Goal: Task Accomplishment & Management: Manage account settings

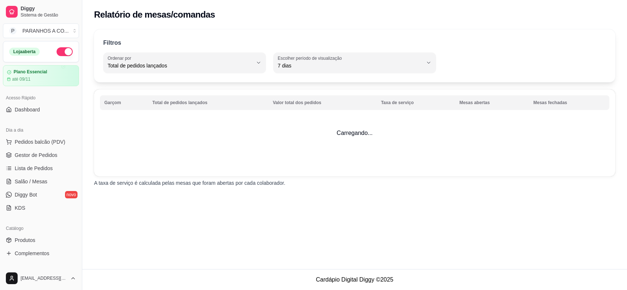
select select "TOTAL_OF_ORDERS"
select select "7"
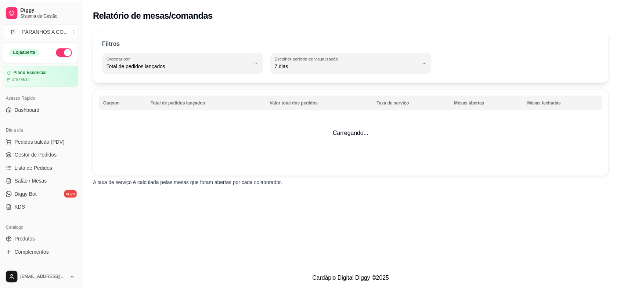
scroll to position [238, 0]
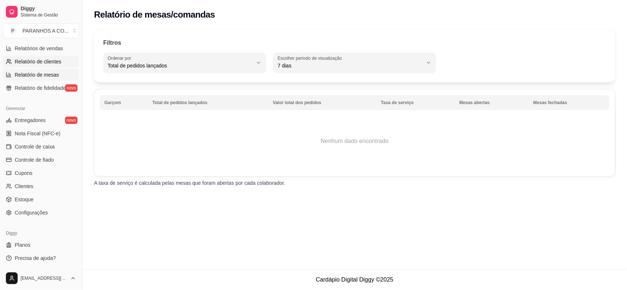
click at [44, 64] on span "Relatório de clientes" at bounding box center [38, 61] width 47 height 7
select select "30"
select select "HIGHEST_TOTAL_SPENT_WITH_ORDERS"
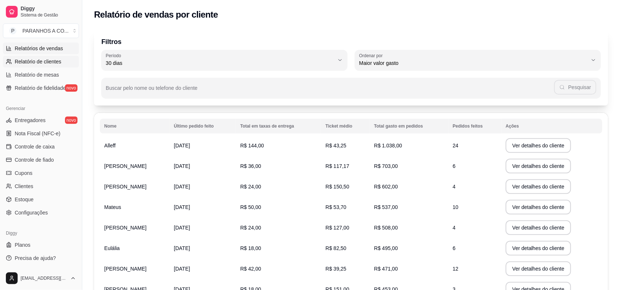
click at [51, 51] on span "Relatórios de vendas" at bounding box center [39, 48] width 48 height 7
select select "ALL"
select select "0"
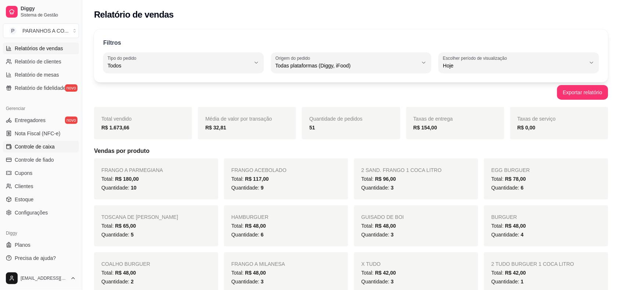
click at [52, 142] on link "Controle de caixa" at bounding box center [41, 147] width 76 height 12
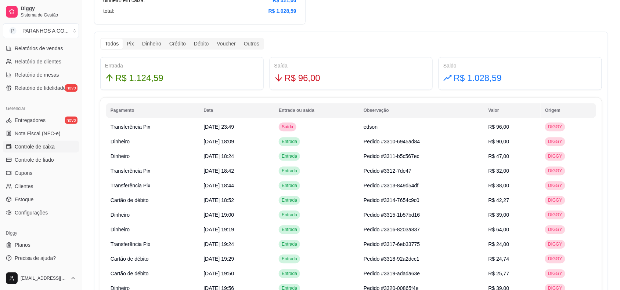
scroll to position [404, 0]
click at [52, 181] on link "Clientes" at bounding box center [41, 187] width 76 height 12
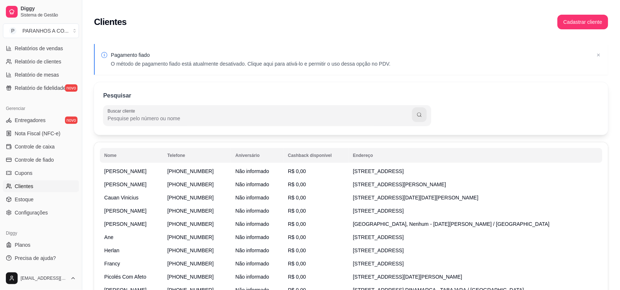
click at [468, 115] on div "Buscar cliente" at bounding box center [351, 115] width 496 height 21
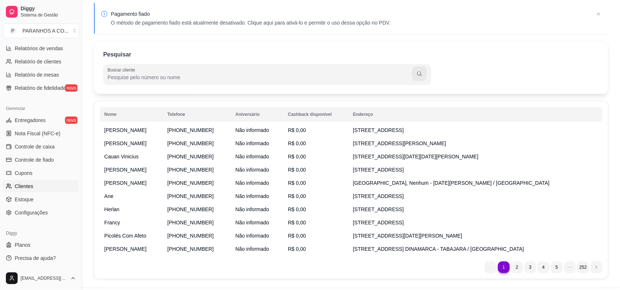
scroll to position [40, 0]
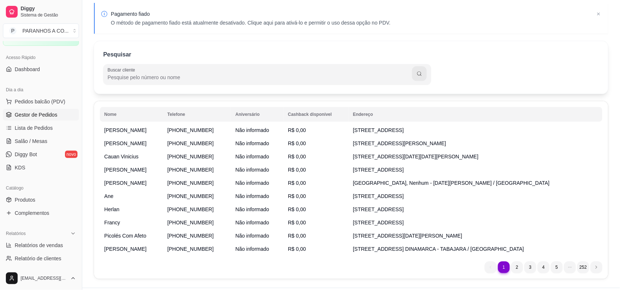
click at [28, 120] on link "Gestor de Pedidos" at bounding box center [41, 115] width 76 height 12
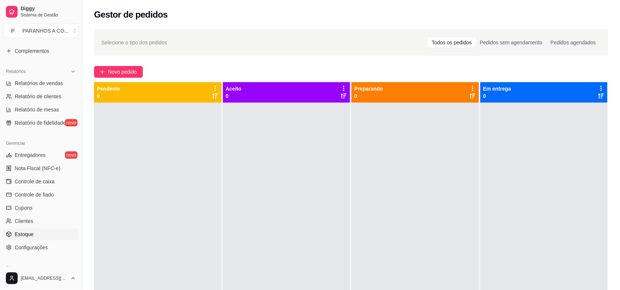
scroll to position [206, 0]
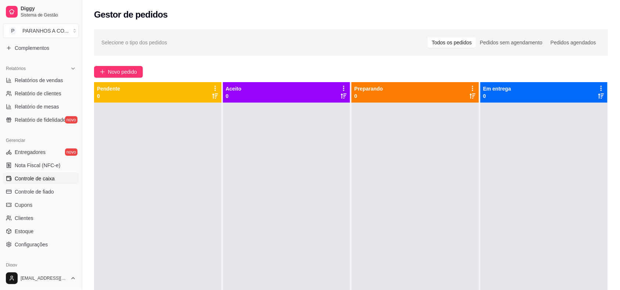
click at [47, 179] on span "Controle de caixa" at bounding box center [35, 178] width 40 height 7
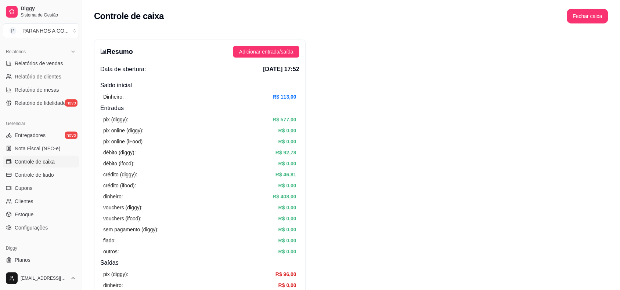
scroll to position [224, 0]
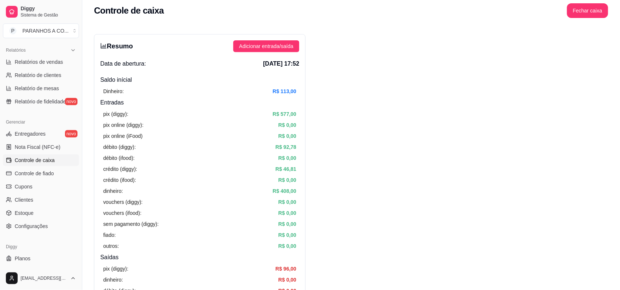
scroll to position [0, 0]
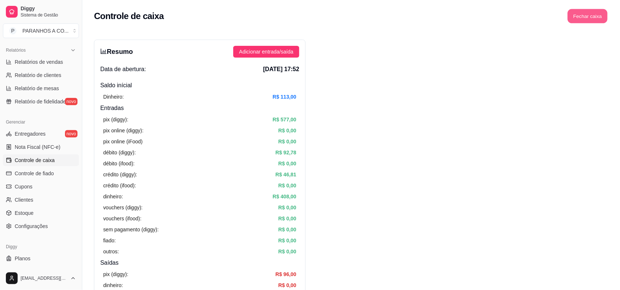
click at [585, 17] on button "Fechar caixa" at bounding box center [588, 16] width 40 height 14
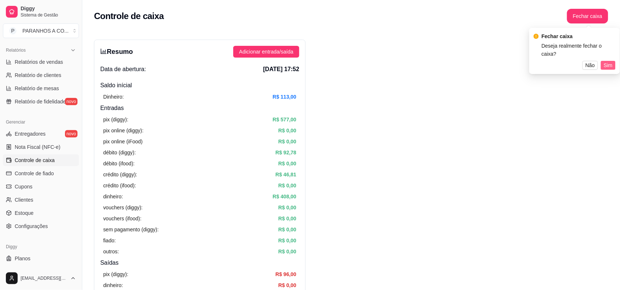
click at [605, 61] on span "Sim" at bounding box center [608, 65] width 9 height 8
